Goal: Complete application form

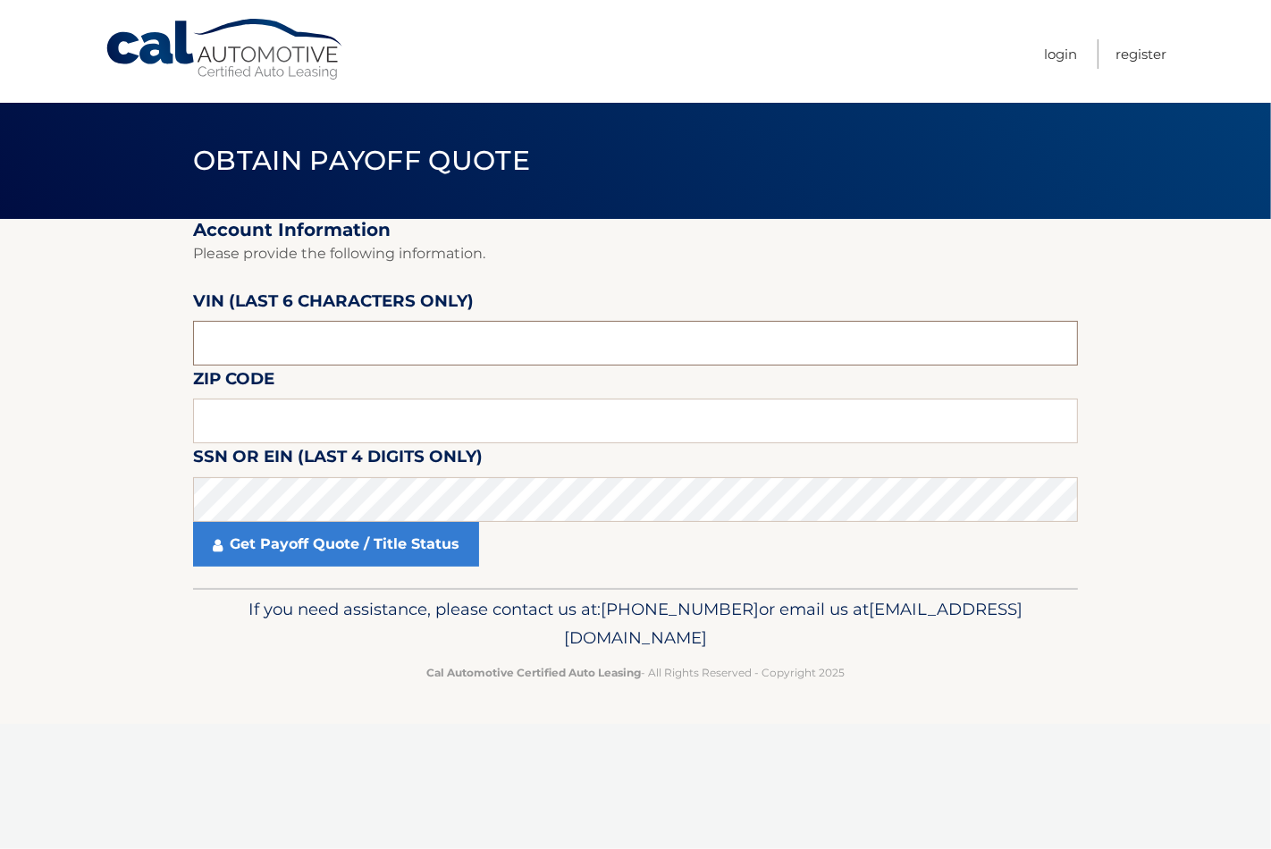
click at [460, 323] on input "text" at bounding box center [635, 343] width 885 height 45
click at [353, 408] on input "text" at bounding box center [635, 421] width 885 height 45
click at [244, 373] on label "Zip Code" at bounding box center [233, 382] width 81 height 33
click at [223, 415] on input "text" at bounding box center [635, 421] width 885 height 45
click at [65, 421] on section "Account Information Please provide the following information. VIN (last 6 chara…" at bounding box center [635, 403] width 1271 height 369
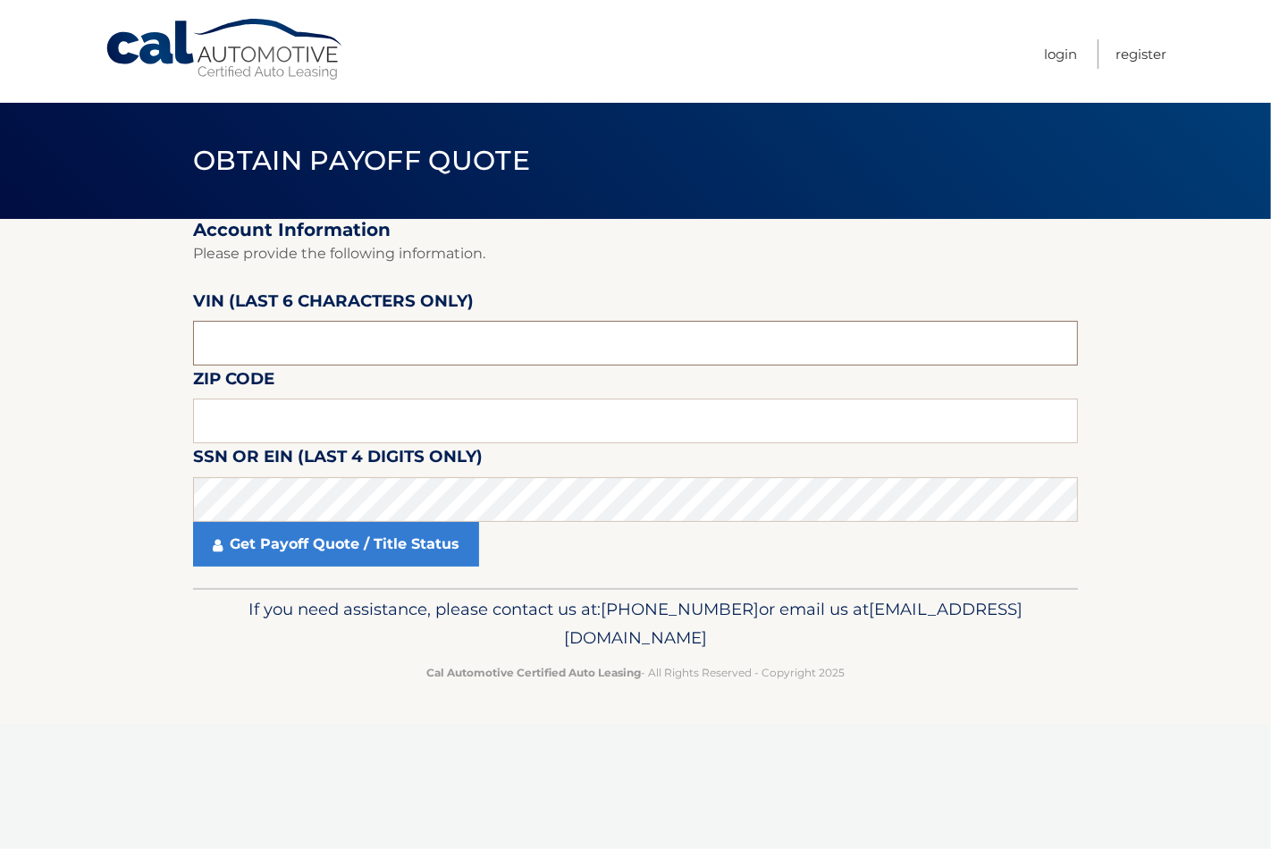
click at [359, 349] on input "text" at bounding box center [635, 343] width 885 height 45
click at [122, 336] on section "Account Information Please provide the following information. VIN (last 6 chara…" at bounding box center [635, 403] width 1271 height 369
click at [363, 328] on input "text" at bounding box center [635, 343] width 885 height 45
type input "312095"
type input "19355"
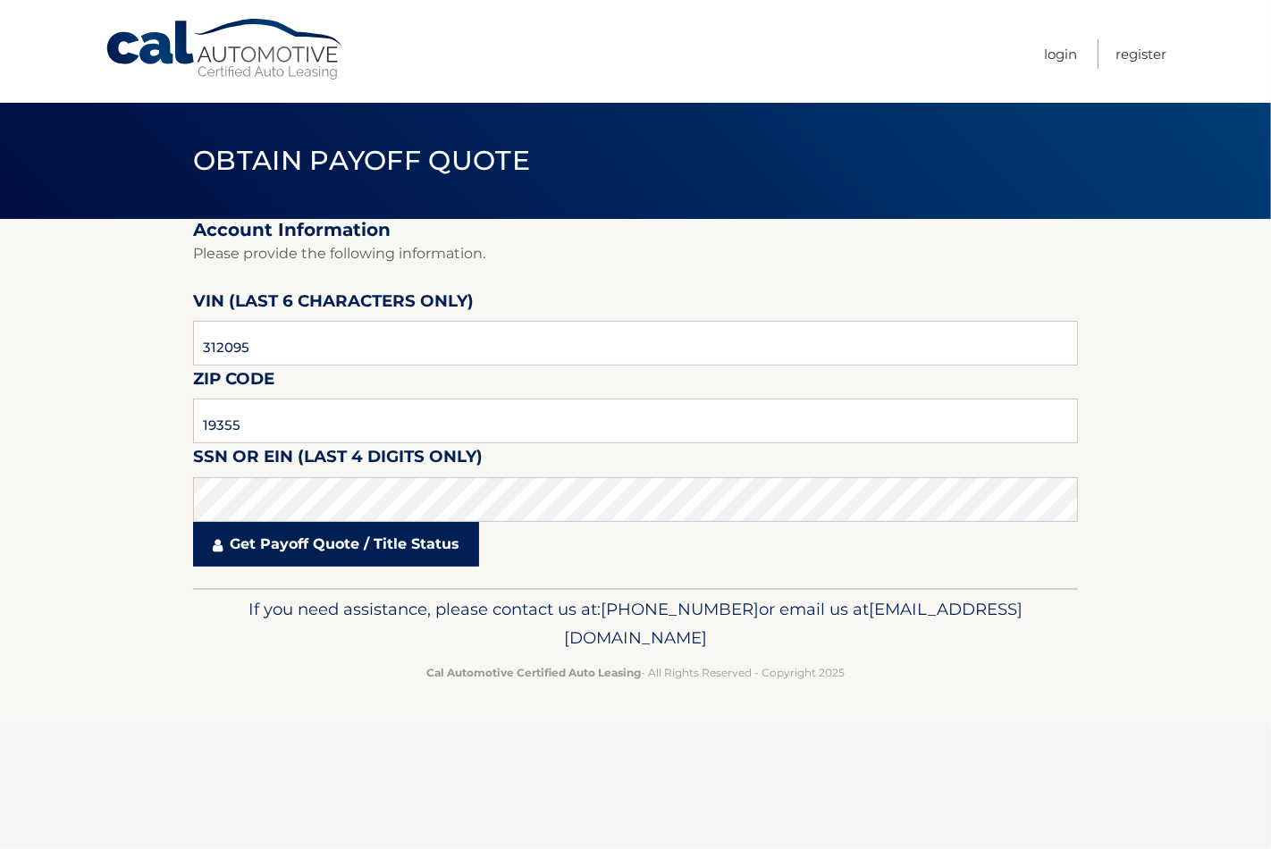
click at [349, 556] on link "Get Payoff Quote / Title Status" at bounding box center [336, 544] width 286 height 45
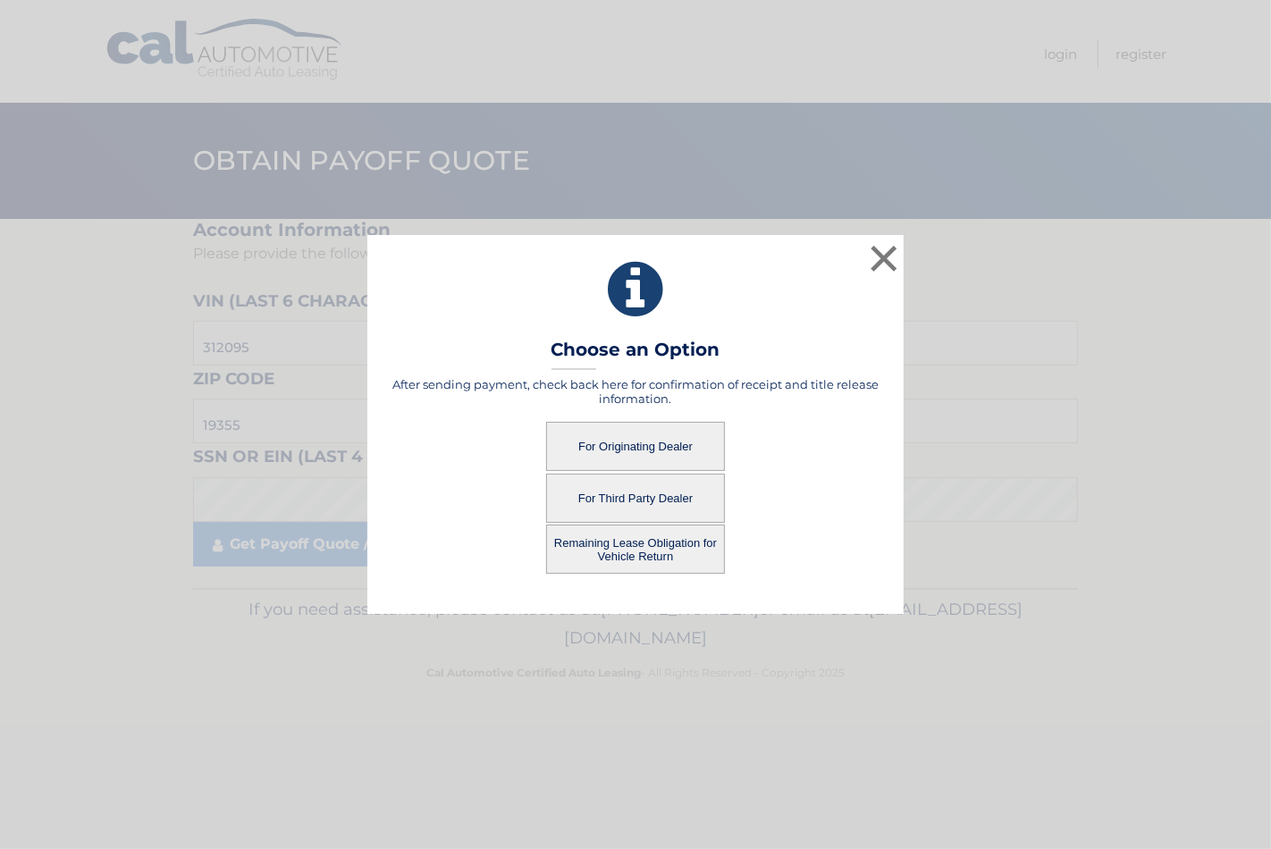
click at [652, 496] on button "For Third Party Dealer" at bounding box center [635, 498] width 179 height 49
click at [647, 499] on button "For Third Party Dealer" at bounding box center [635, 498] width 179 height 49
